Goal: Transaction & Acquisition: Purchase product/service

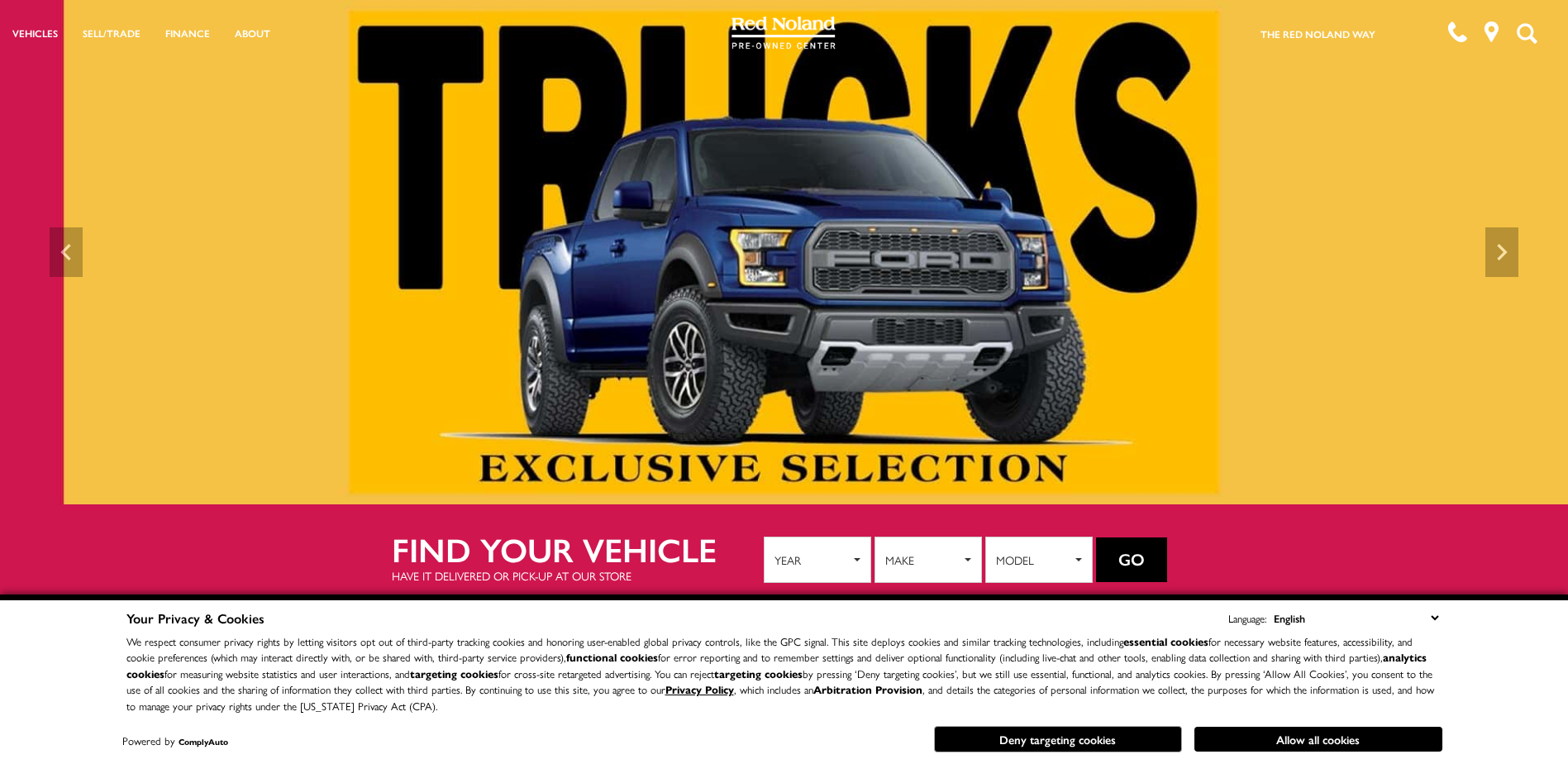
click at [1094, 747] on button "Deny targeting cookies" at bounding box center [1059, 739] width 248 height 26
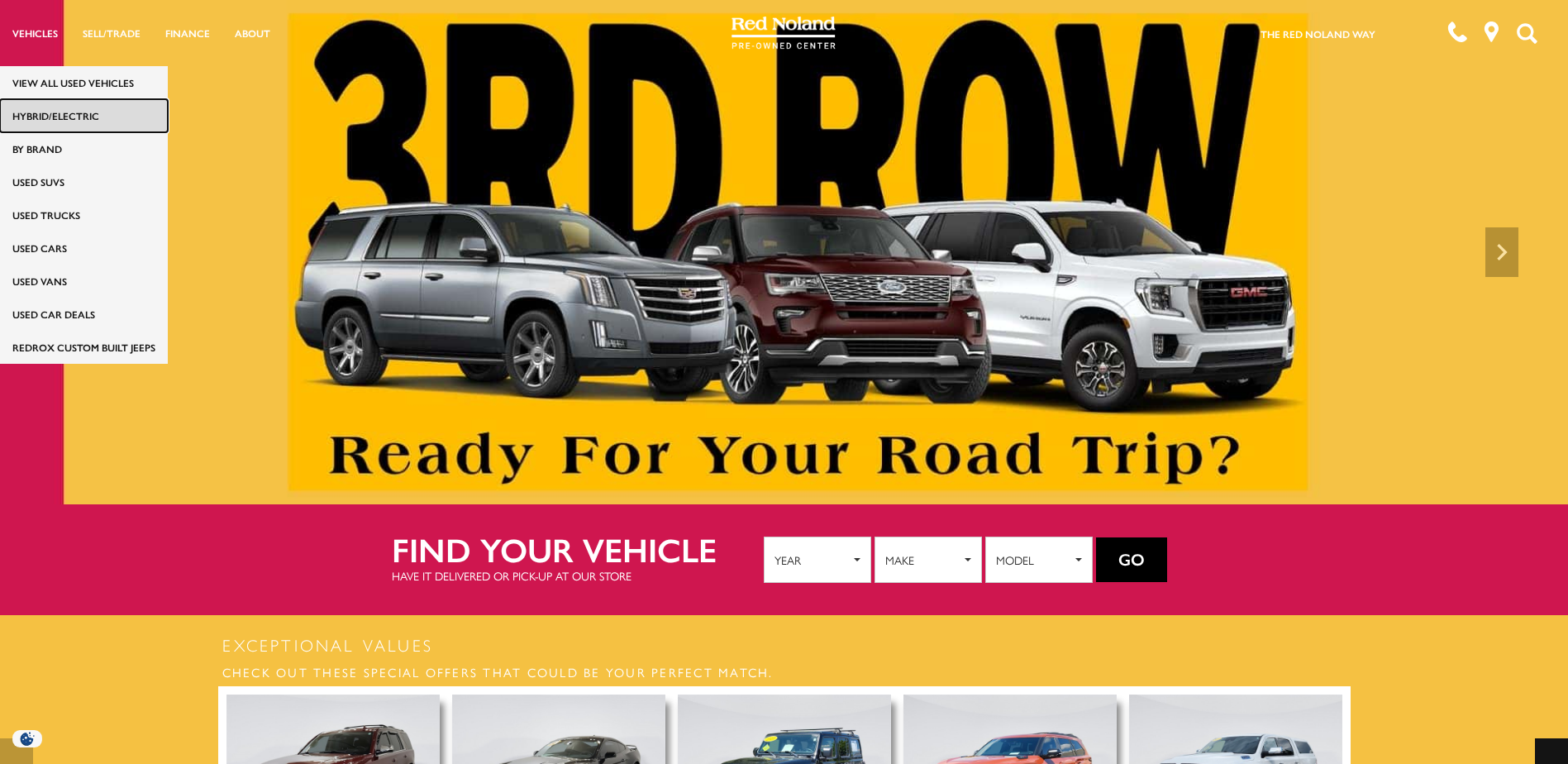
click at [47, 118] on link "HYBRID/ELECTRIC" at bounding box center [83, 116] width 168 height 33
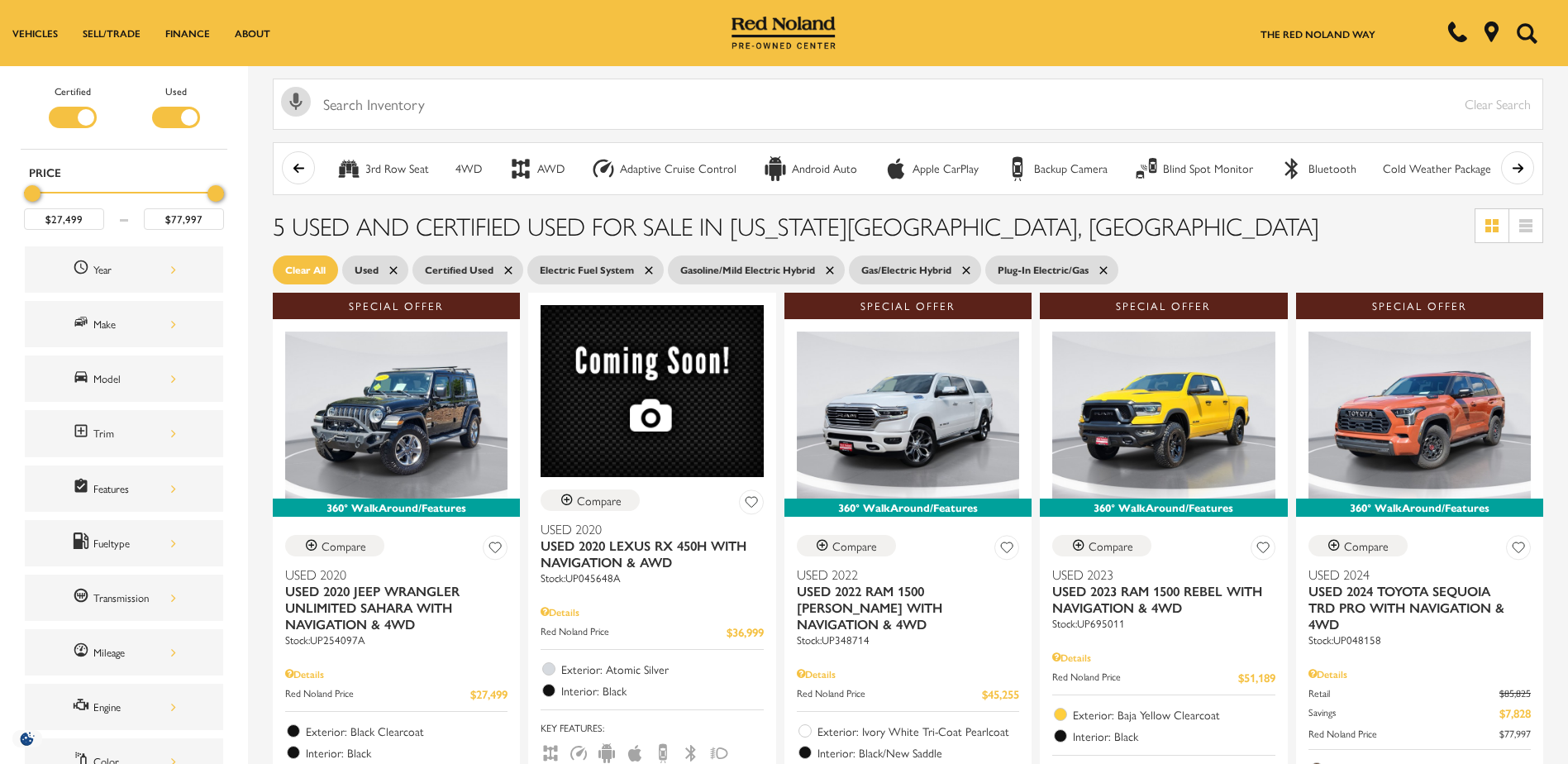
click at [60, 116] on div "Filter by Vehicle Type" at bounding box center [72, 117] width 48 height 21
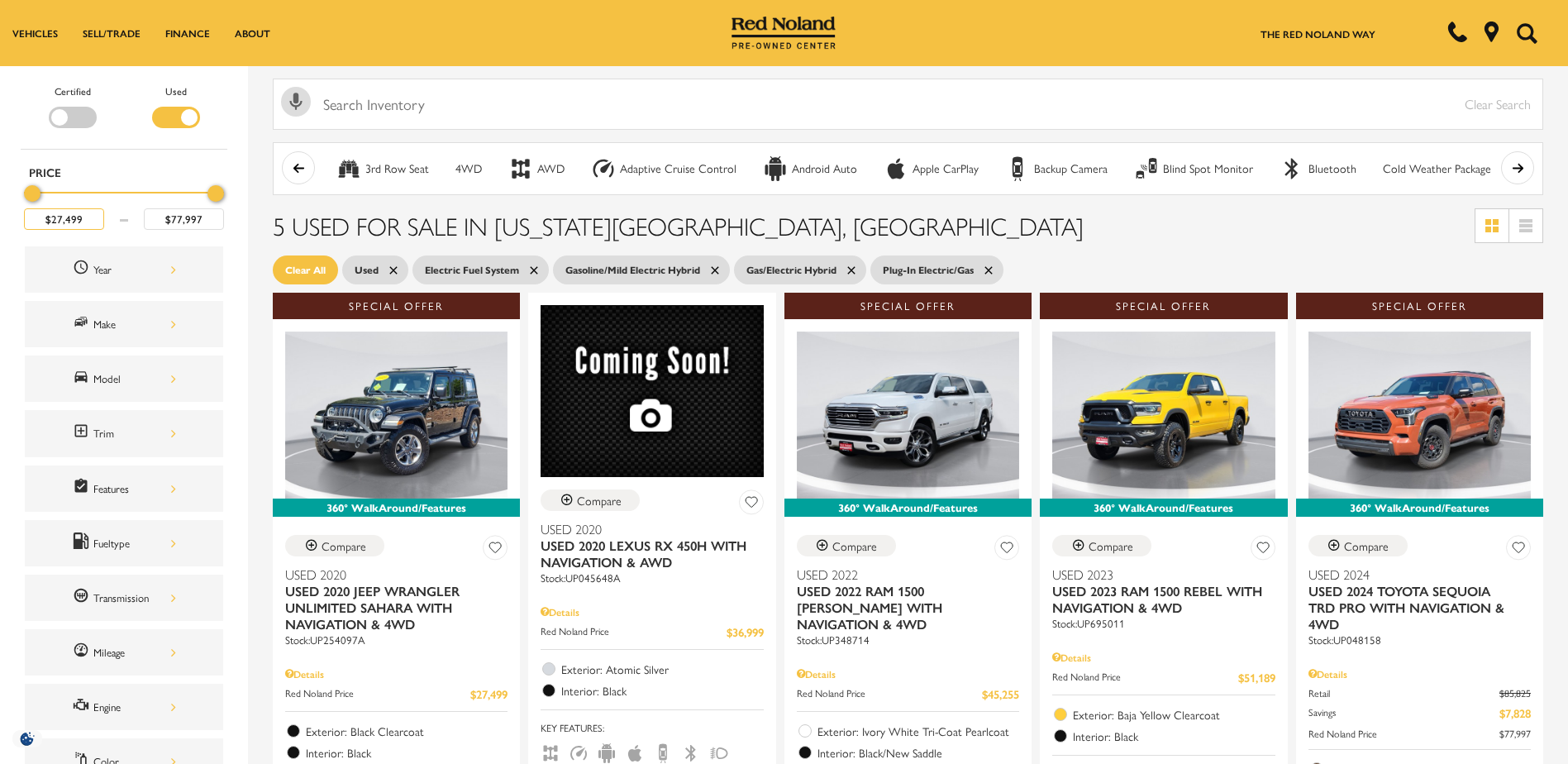
click at [80, 213] on input "$27,499" at bounding box center [64, 219] width 81 height 21
type input "$30,499"
drag, startPoint x: 214, startPoint y: 185, endPoint x: 42, endPoint y: 189, distance: 172.0
click at [42, 189] on div "Maximum Price" at bounding box center [43, 193] width 16 height 17
